Goal: Information Seeking & Learning: Learn about a topic

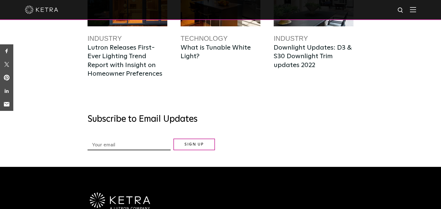
scroll to position [1552, 0]
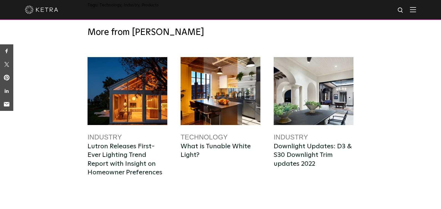
click at [294, 133] on link "Industry" at bounding box center [291, 136] width 34 height 7
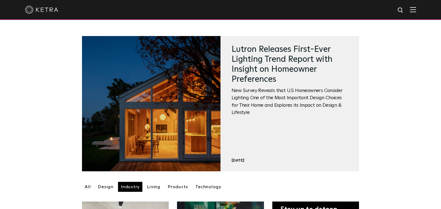
click at [192, 129] on link at bounding box center [151, 103] width 139 height 135
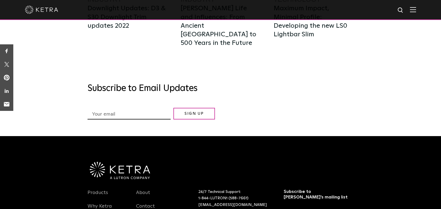
scroll to position [3025, 0]
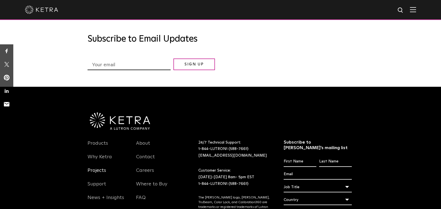
click at [98, 167] on link "Projects" at bounding box center [97, 173] width 19 height 13
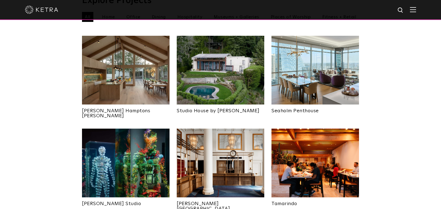
scroll to position [249, 0]
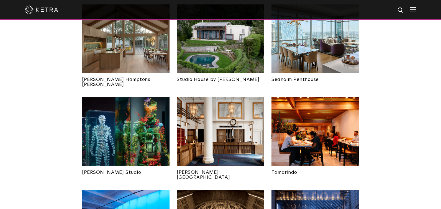
click at [141, 56] on img at bounding box center [126, 38] width 88 height 69
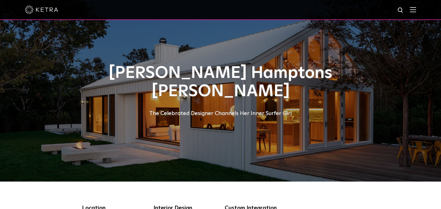
click at [270, 113] on div "The Celebrated Designer Channels Her Inner Surfer Girl" at bounding box center [220, 113] width 277 height 9
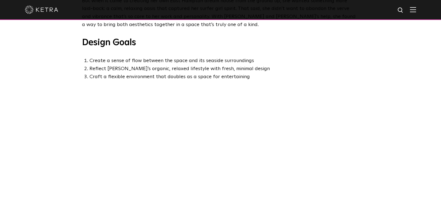
scroll to position [222, 0]
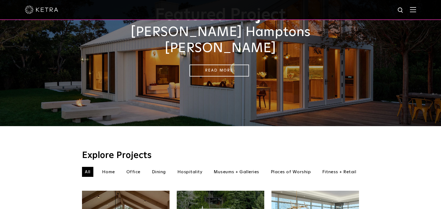
scroll to position [111, 0]
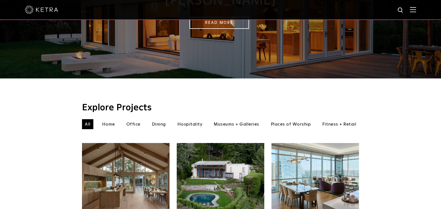
click at [106, 119] on li "Home" at bounding box center [108, 124] width 19 height 10
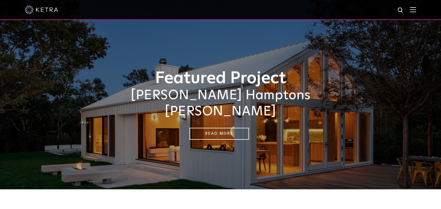
click at [415, 9] on img at bounding box center [413, 9] width 6 height 5
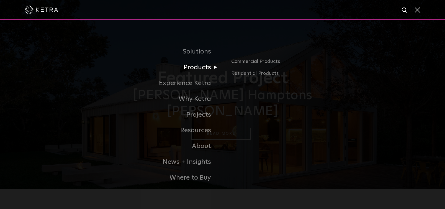
click at [196, 67] on link "Products" at bounding box center [153, 68] width 139 height 16
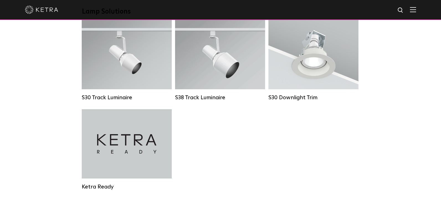
scroll to position [582, 0]
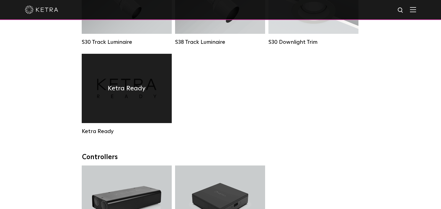
click at [123, 91] on h4 "Ketra Ready" at bounding box center [127, 88] width 38 height 11
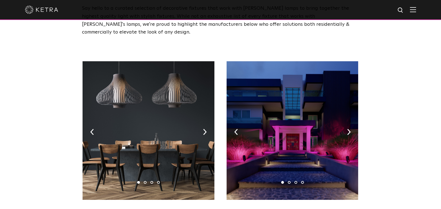
scroll to position [55, 0]
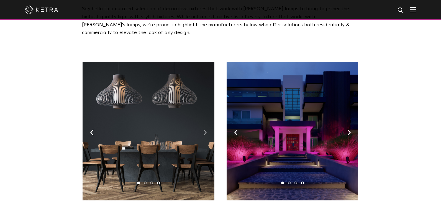
click at [203, 129] on img at bounding box center [205, 132] width 4 height 6
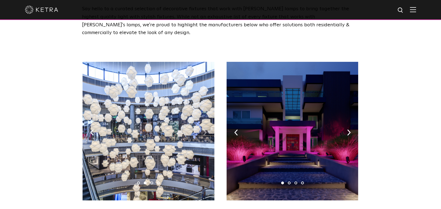
click at [203, 129] on img at bounding box center [205, 132] width 4 height 6
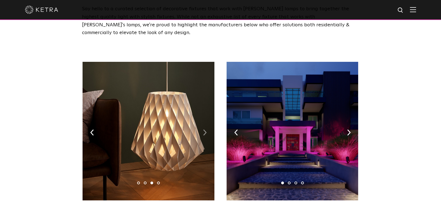
click at [203, 129] on img at bounding box center [205, 132] width 4 height 6
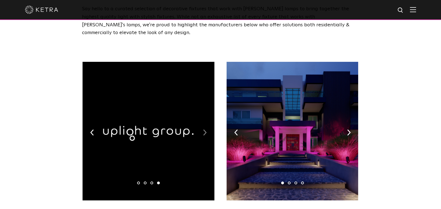
click at [203, 129] on img at bounding box center [205, 132] width 4 height 6
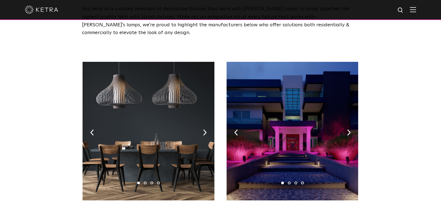
click at [346, 124] on img at bounding box center [293, 131] width 132 height 139
click at [348, 129] on img at bounding box center [349, 132] width 4 height 6
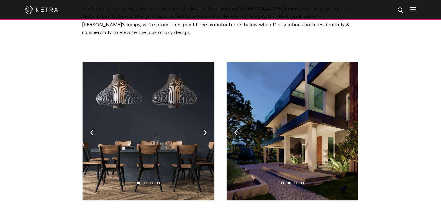
click at [348, 129] on img at bounding box center [349, 132] width 4 height 6
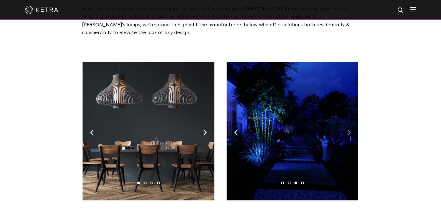
click at [348, 129] on img at bounding box center [349, 132] width 4 height 6
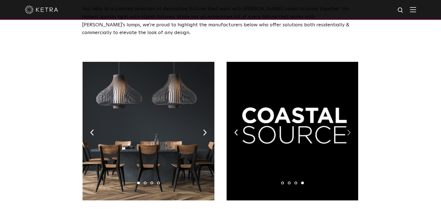
click at [348, 129] on img at bounding box center [349, 132] width 4 height 6
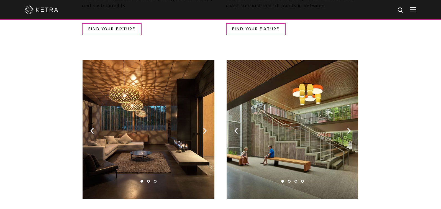
scroll to position [333, 0]
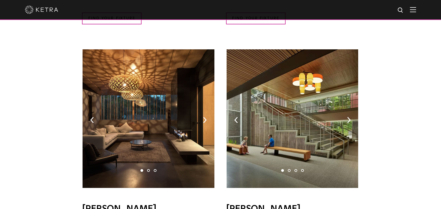
click at [203, 104] on img at bounding box center [149, 118] width 132 height 139
click at [205, 117] on img at bounding box center [205, 120] width 4 height 6
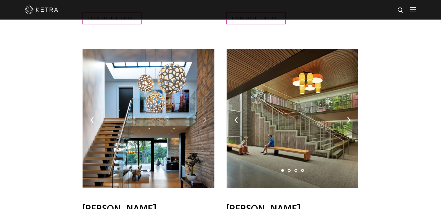
click at [205, 117] on img at bounding box center [205, 120] width 4 height 6
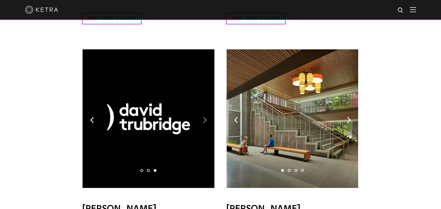
click at [205, 117] on img at bounding box center [205, 120] width 4 height 6
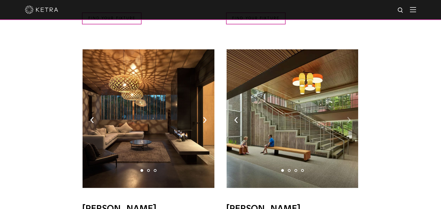
click at [349, 117] on img at bounding box center [349, 120] width 4 height 6
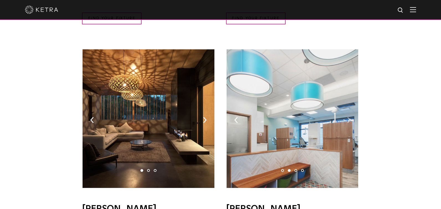
click at [349, 117] on img at bounding box center [349, 120] width 4 height 6
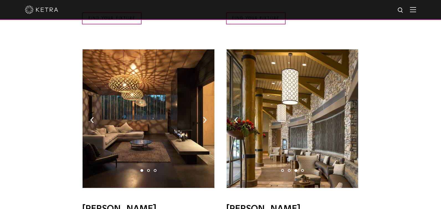
click at [349, 117] on img at bounding box center [349, 120] width 4 height 6
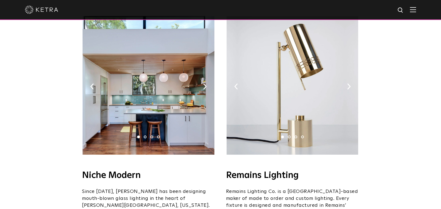
scroll to position [610, 0]
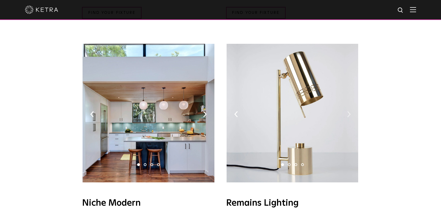
click at [349, 111] on img at bounding box center [349, 114] width 4 height 6
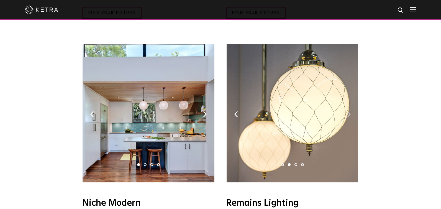
click at [349, 111] on img at bounding box center [349, 114] width 4 height 6
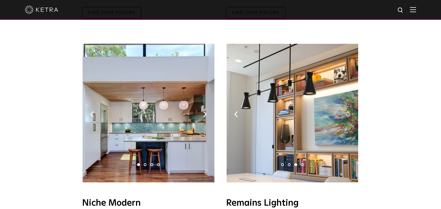
click at [349, 111] on img at bounding box center [349, 114] width 4 height 6
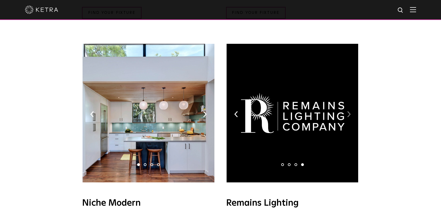
click at [349, 111] on img at bounding box center [349, 114] width 4 height 6
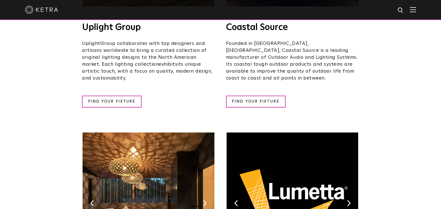
scroll to position [0, 0]
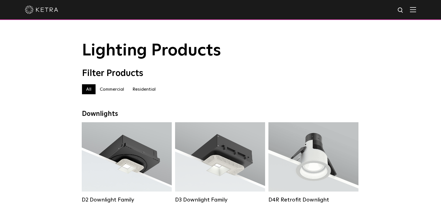
click at [416, 8] on img at bounding box center [413, 9] width 6 height 5
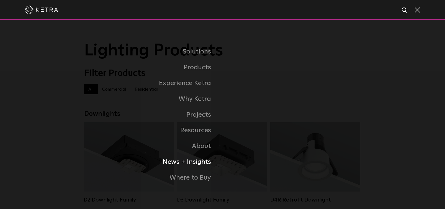
click at [203, 162] on link "News + Insights" at bounding box center [153, 162] width 139 height 16
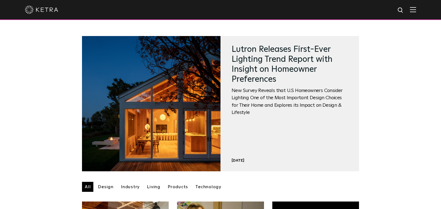
scroll to position [111, 0]
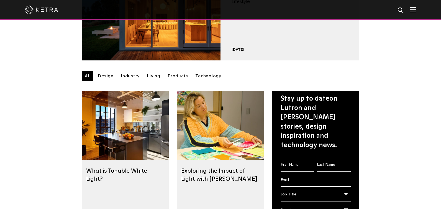
click at [171, 78] on link "Products" at bounding box center [178, 76] width 26 height 10
